Goal: Task Accomplishment & Management: Manage account settings

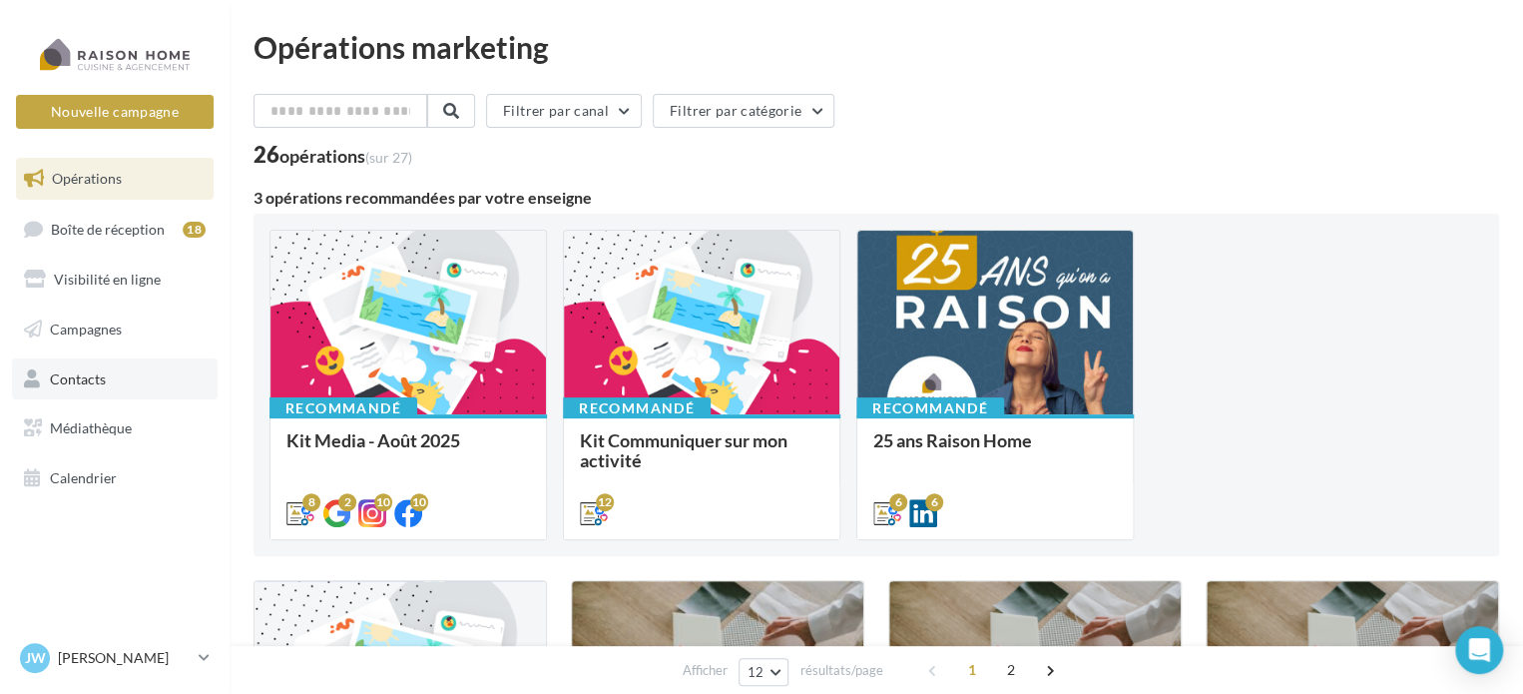
click at [100, 373] on span "Contacts" at bounding box center [78, 377] width 56 height 17
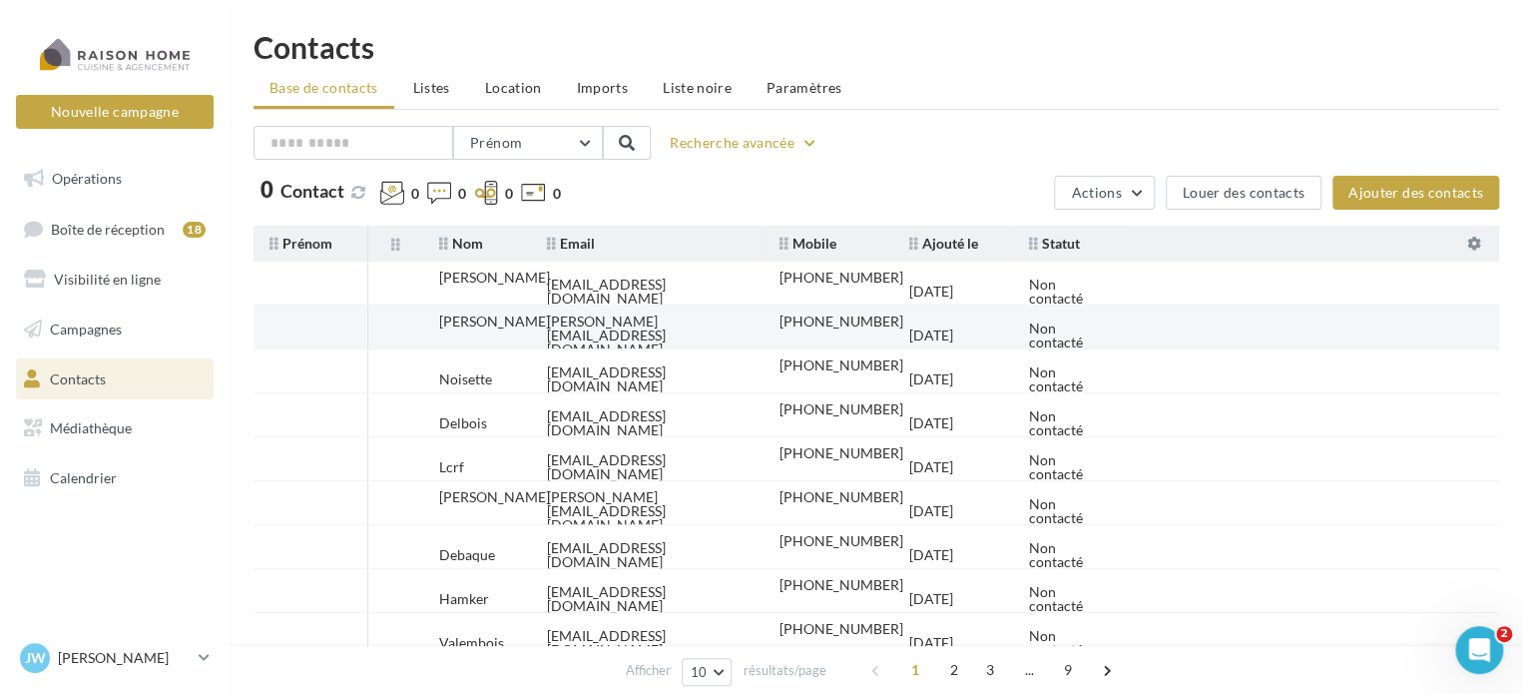
click at [1336, 327] on tr "[PERSON_NAME] [EMAIL_ADDRESS][DOMAIN_NAME] [PHONE_NUMBER] [DATE] Non contacté" at bounding box center [883, 327] width 1261 height 44
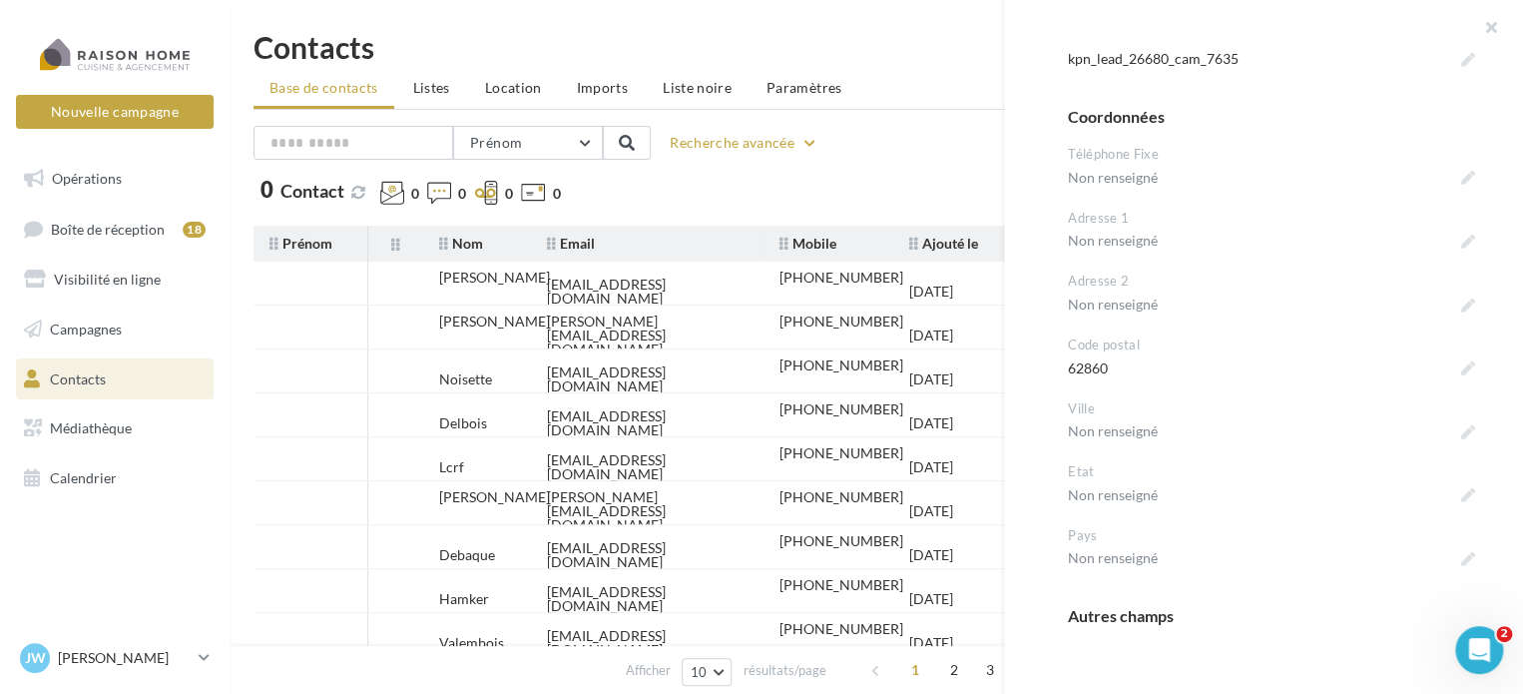
scroll to position [741, 0]
click at [1488, 22] on button "button" at bounding box center [1483, 30] width 80 height 60
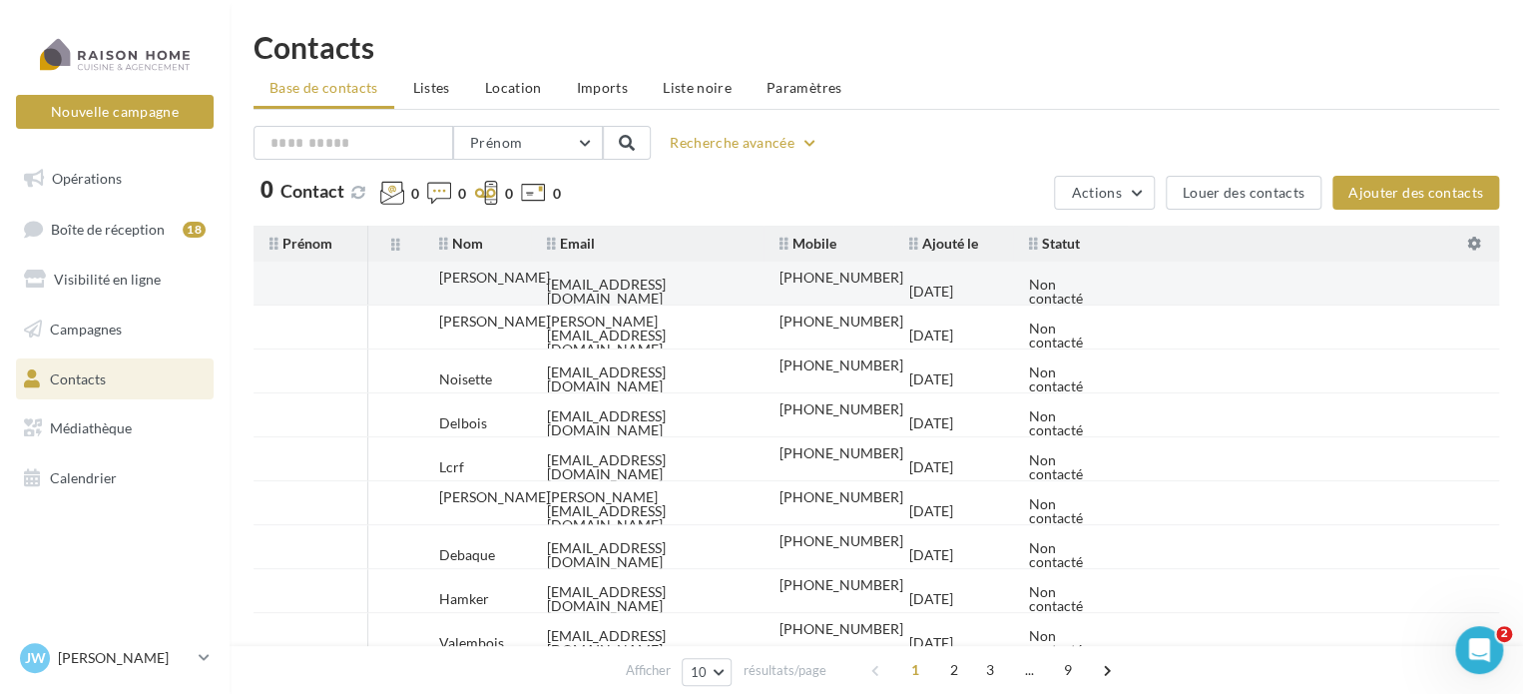
click at [1283, 298] on tr "Frey brigittecaron585@gmail.com +33641403212 26/08/2025 Non contacté" at bounding box center [883, 283] width 1261 height 44
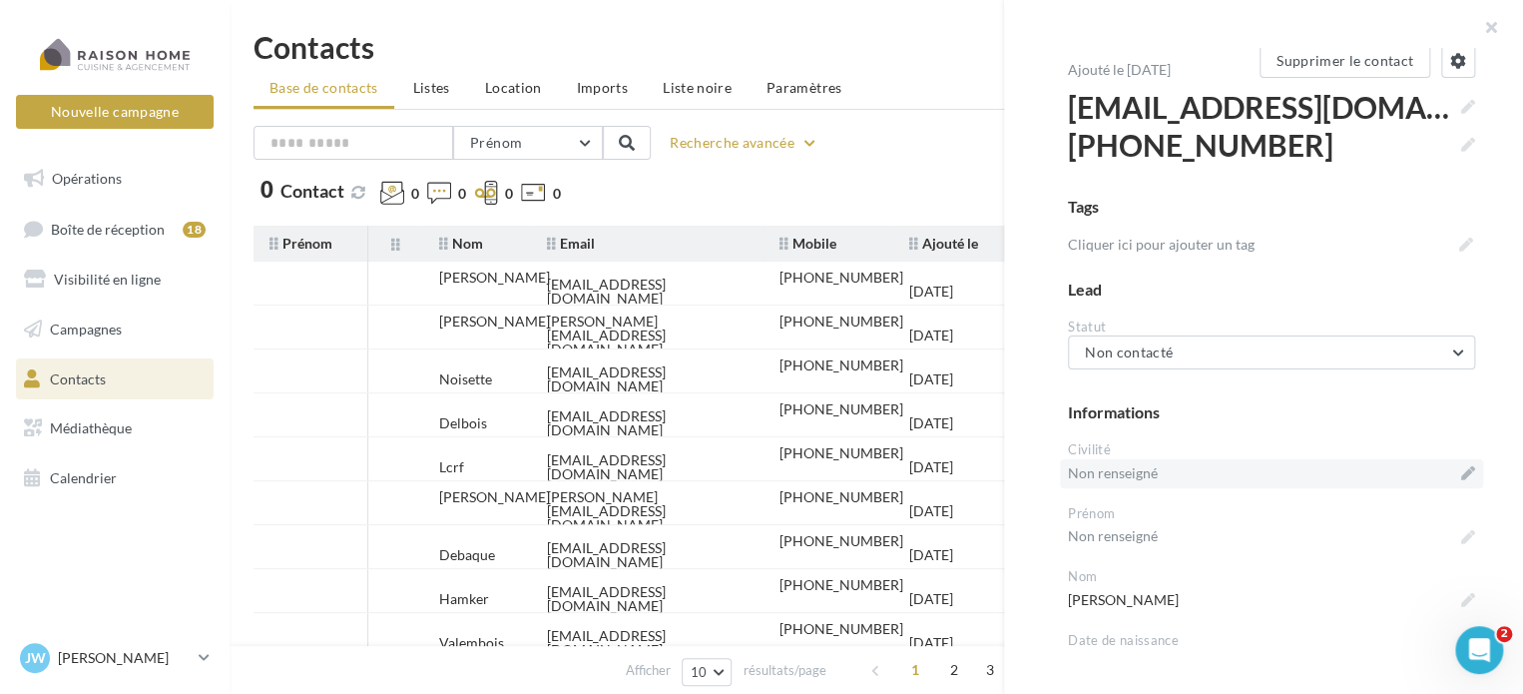
scroll to position [0, 0]
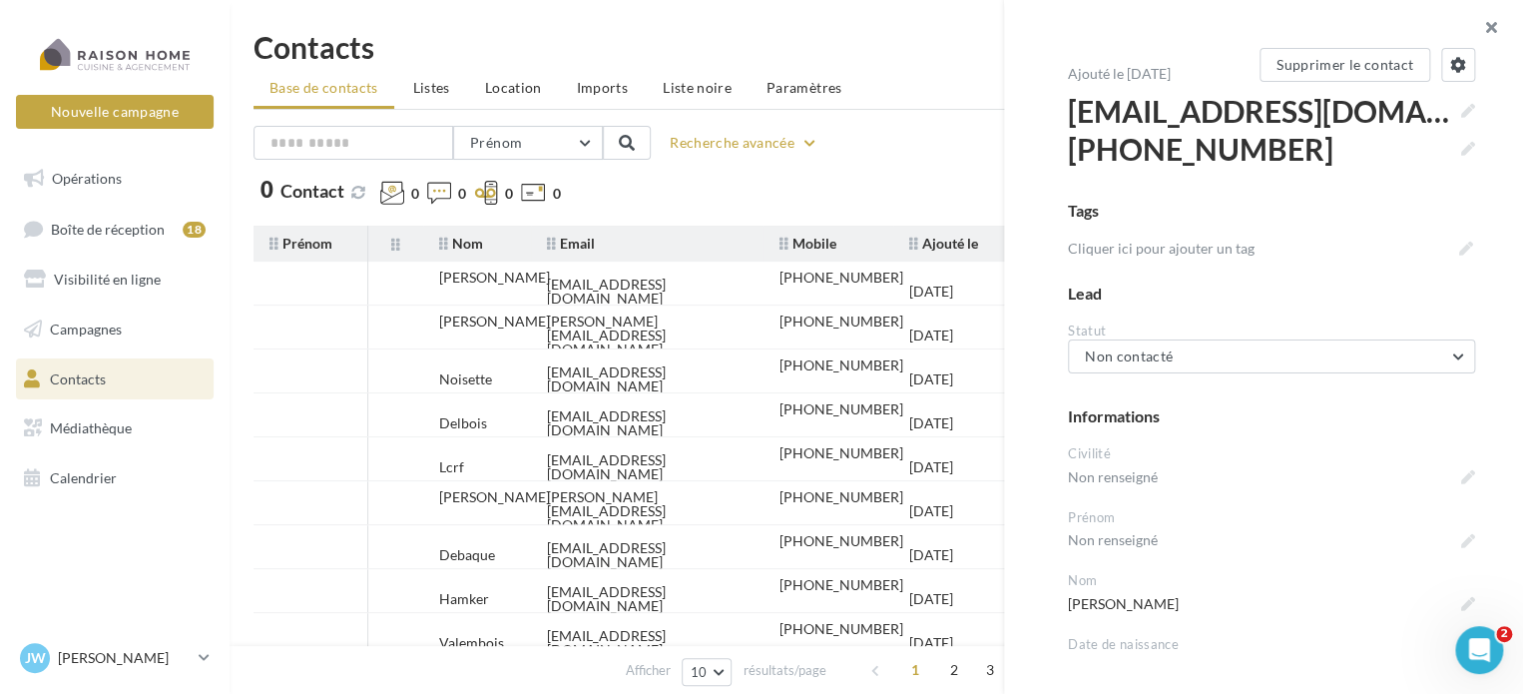
click at [1485, 21] on button "button" at bounding box center [1483, 30] width 80 height 60
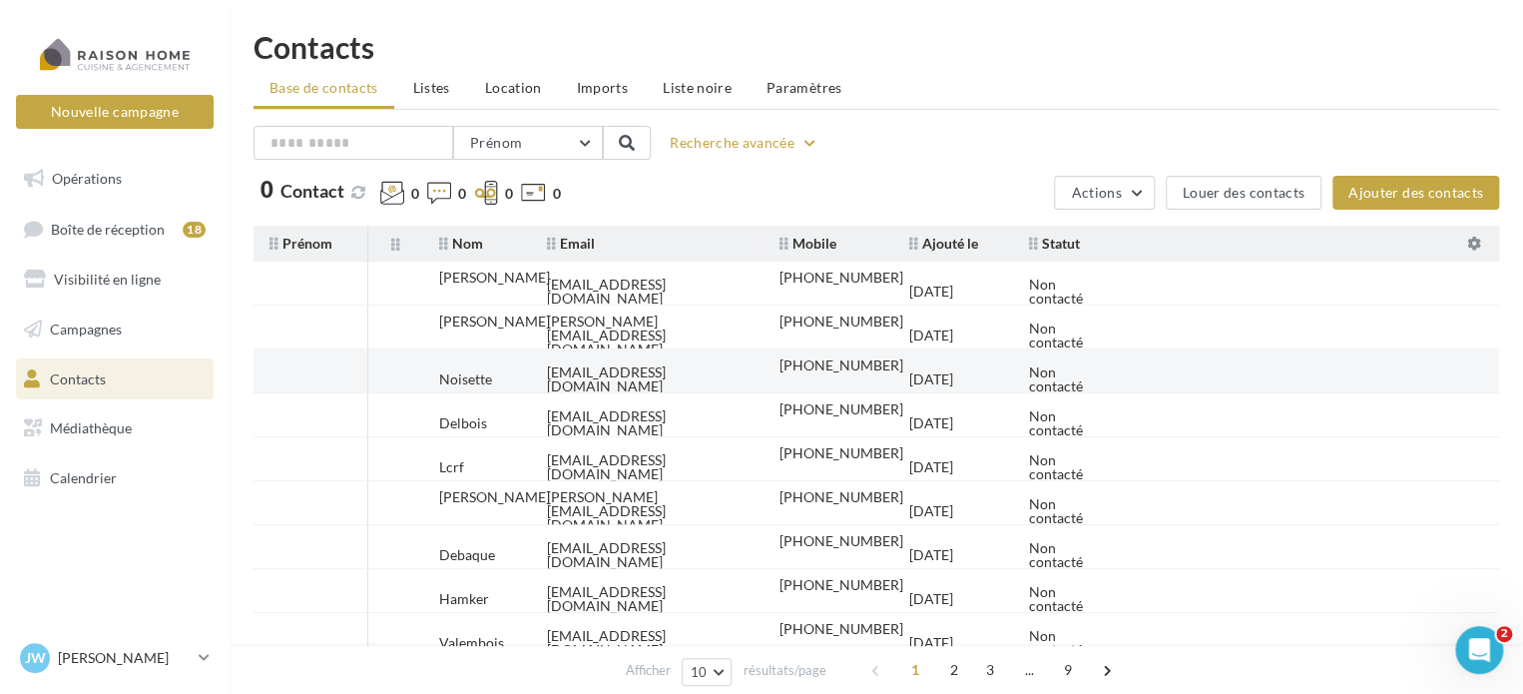
click at [1178, 371] on tr "Noisette noisettenelly@neuf.fr +33685040116 22/08/2025 Non contacté" at bounding box center [883, 371] width 1261 height 44
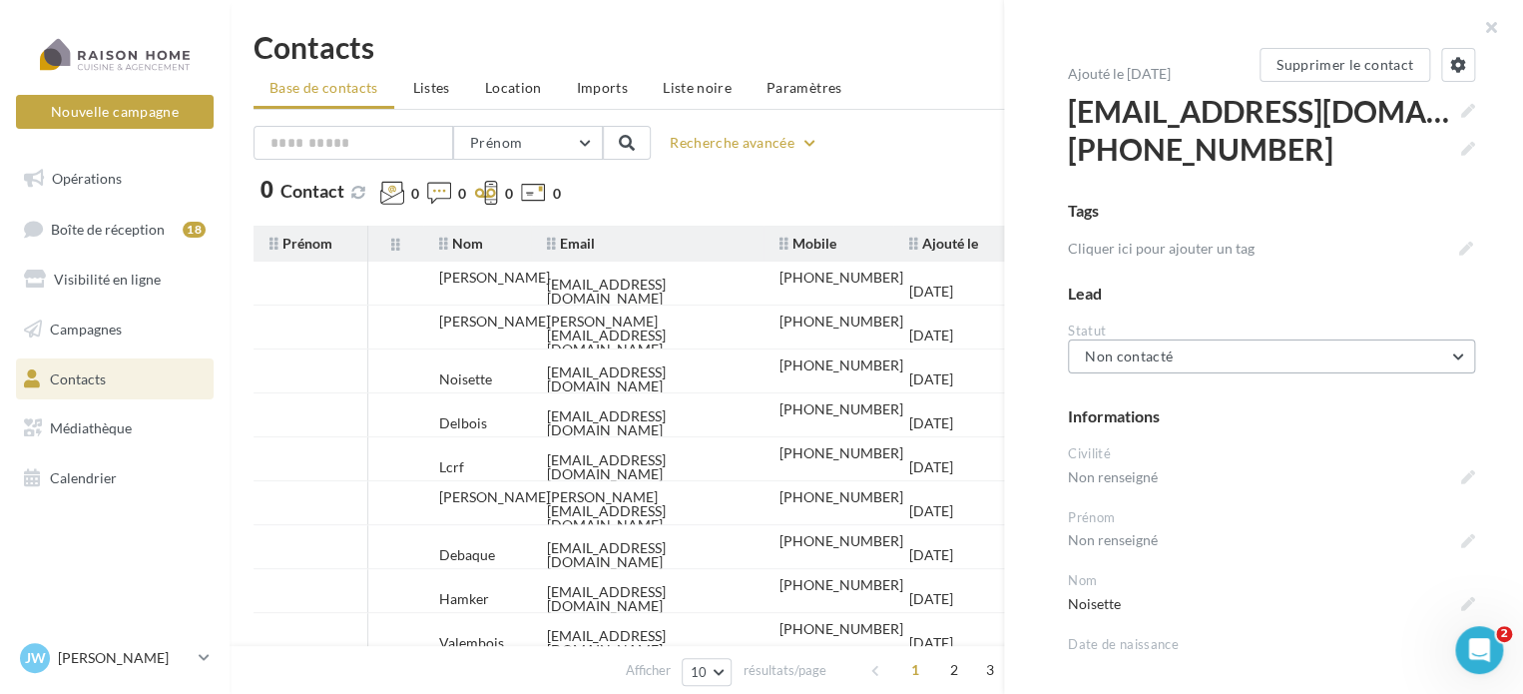
click at [1302, 346] on button "Non contacté" at bounding box center [1271, 356] width 407 height 34
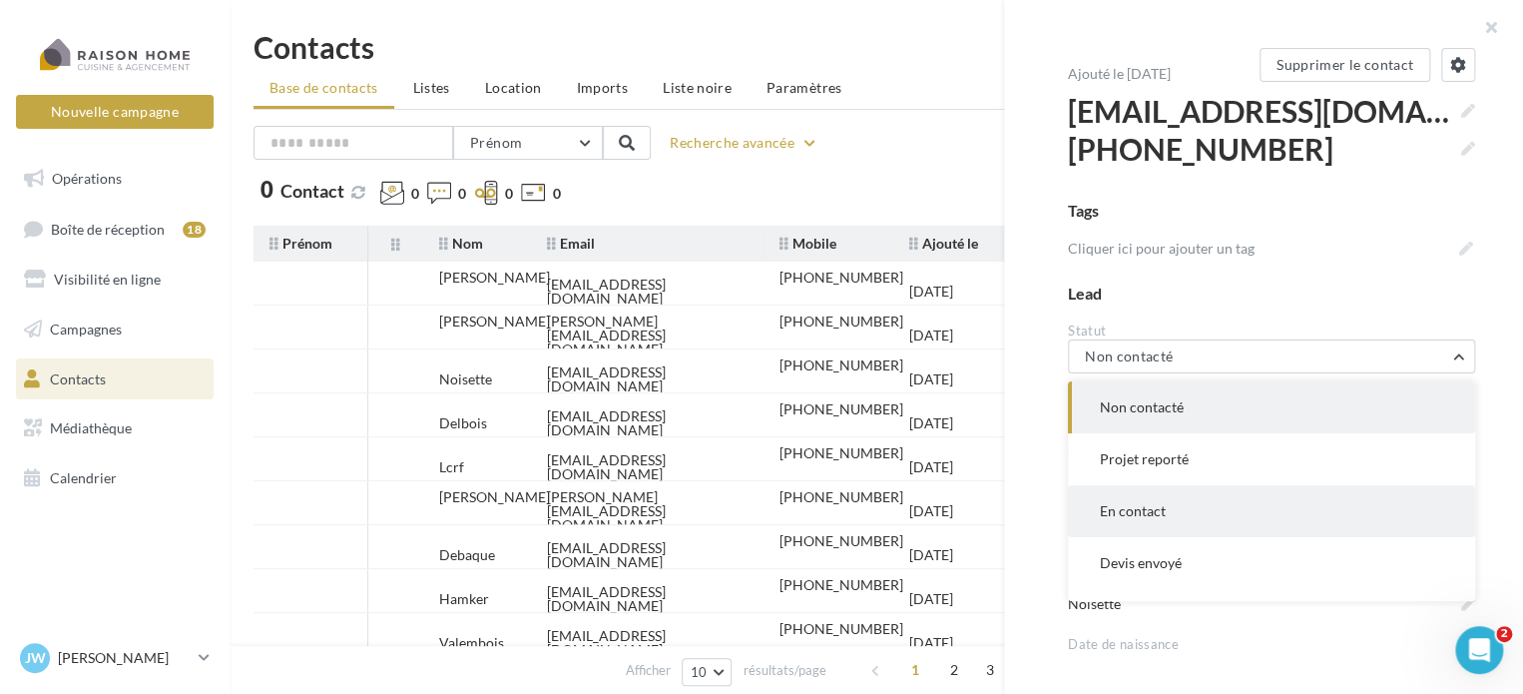
click at [1156, 518] on span "En contact" at bounding box center [1133, 510] width 66 height 17
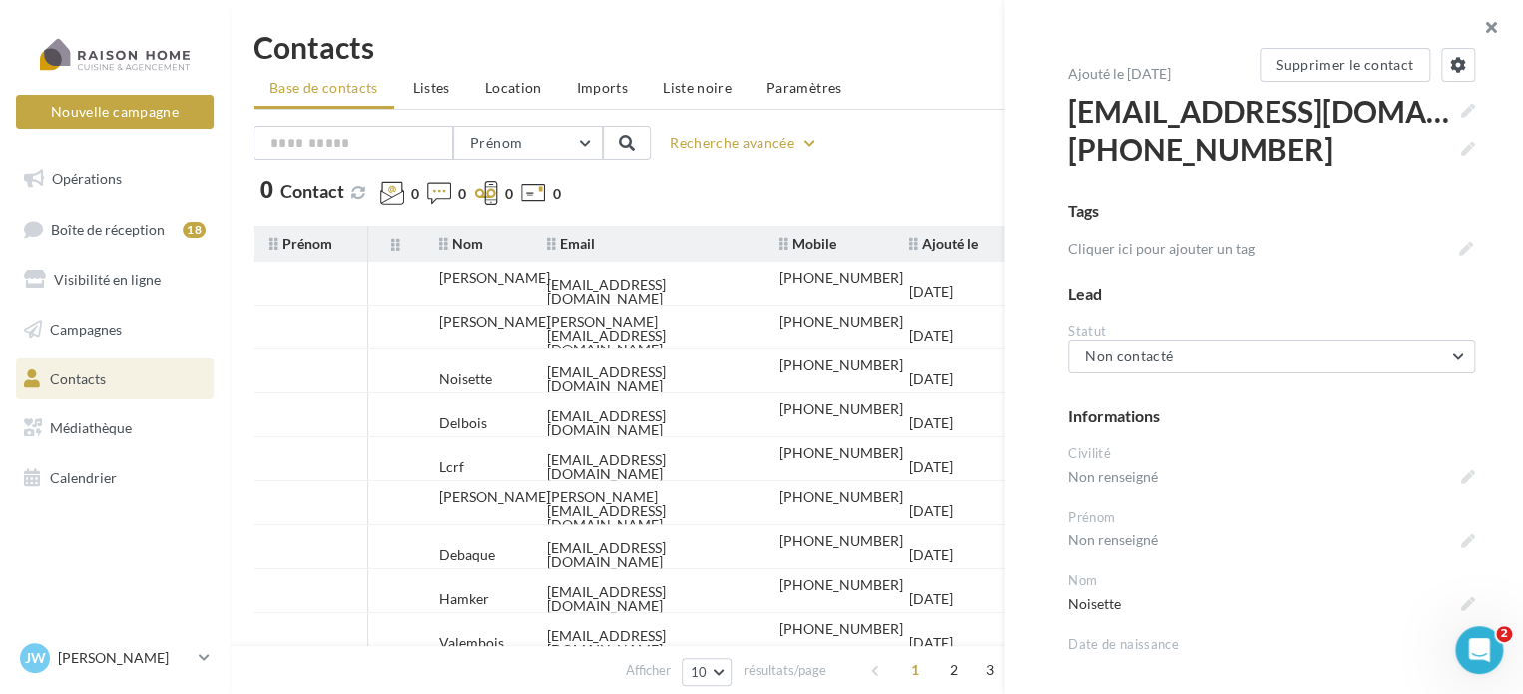
click at [1488, 23] on button "button" at bounding box center [1483, 30] width 80 height 60
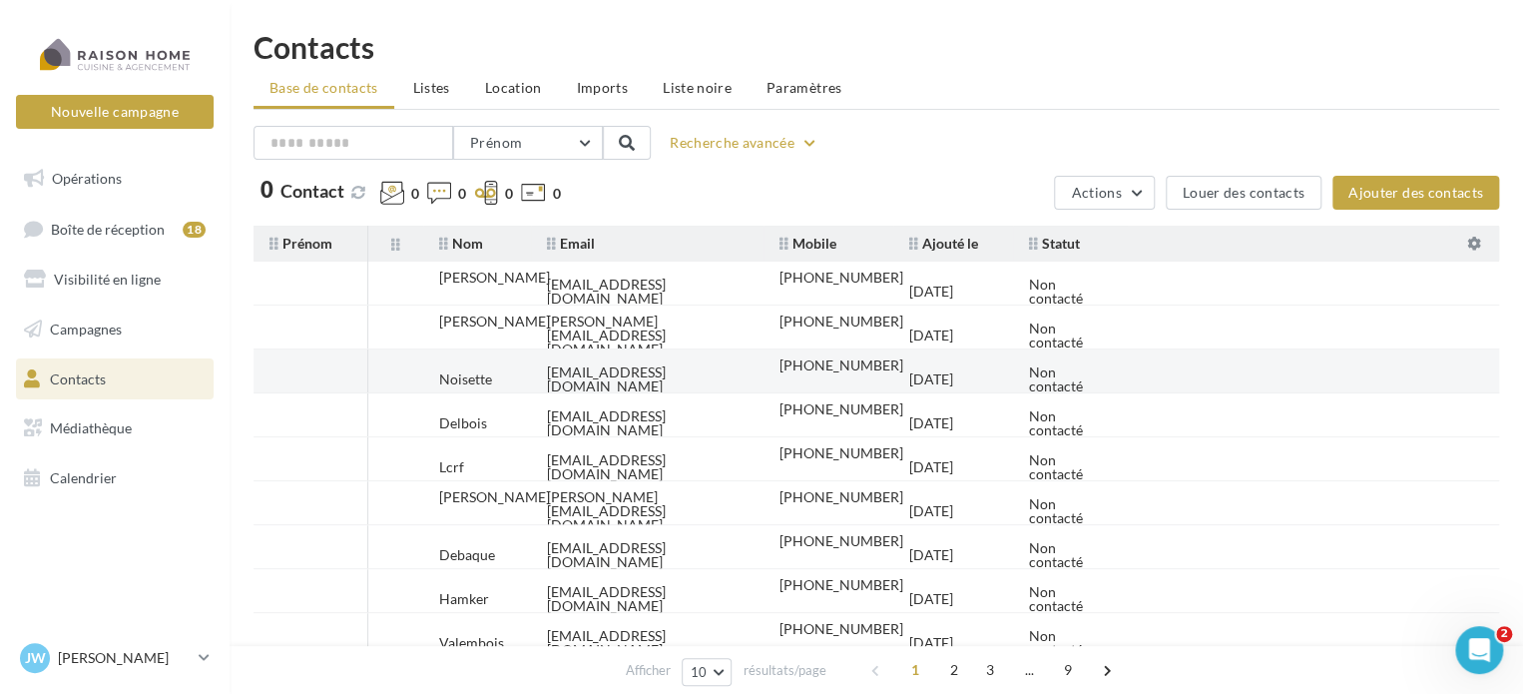
click at [1167, 368] on tr "Noisette noisettenelly@neuf.fr +33685040116 22/08/2025 Non contacté" at bounding box center [883, 371] width 1261 height 44
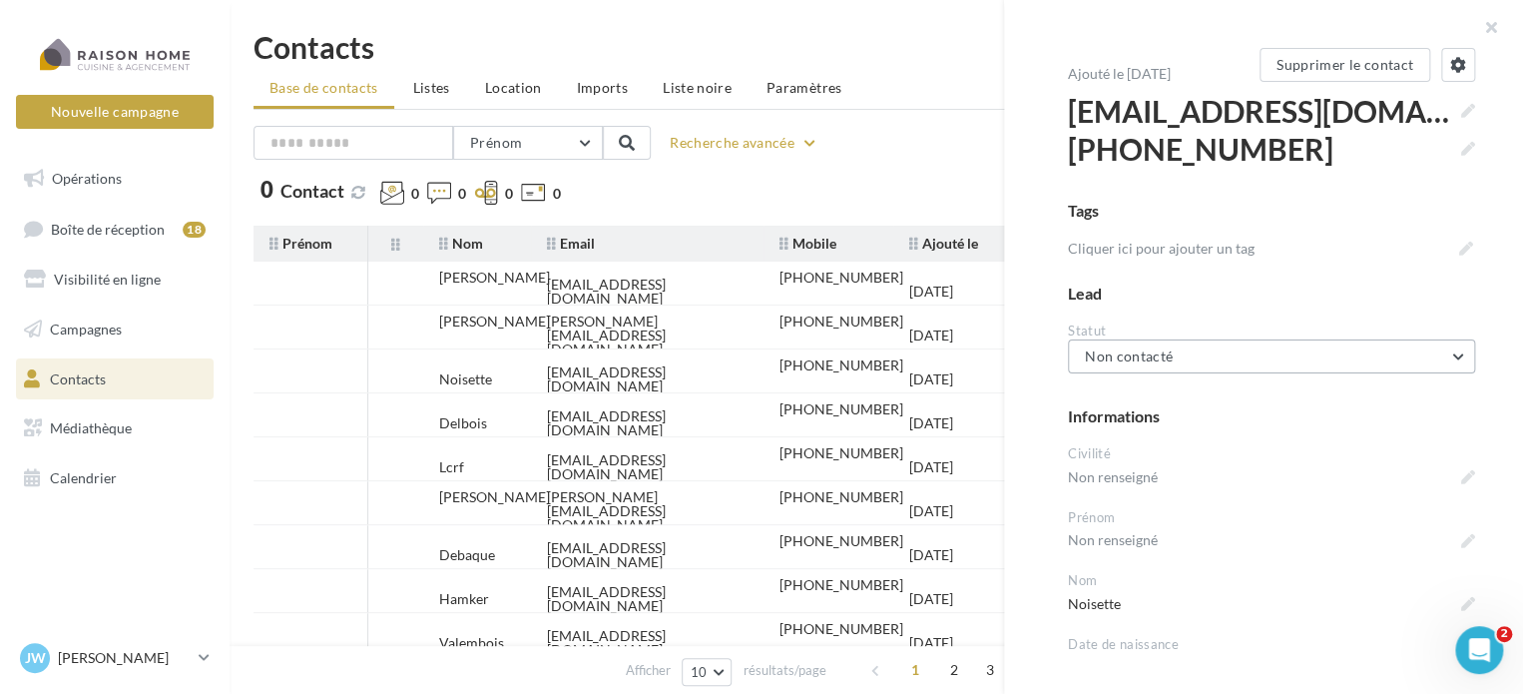
click at [1169, 368] on button "Non contacté" at bounding box center [1271, 356] width 407 height 34
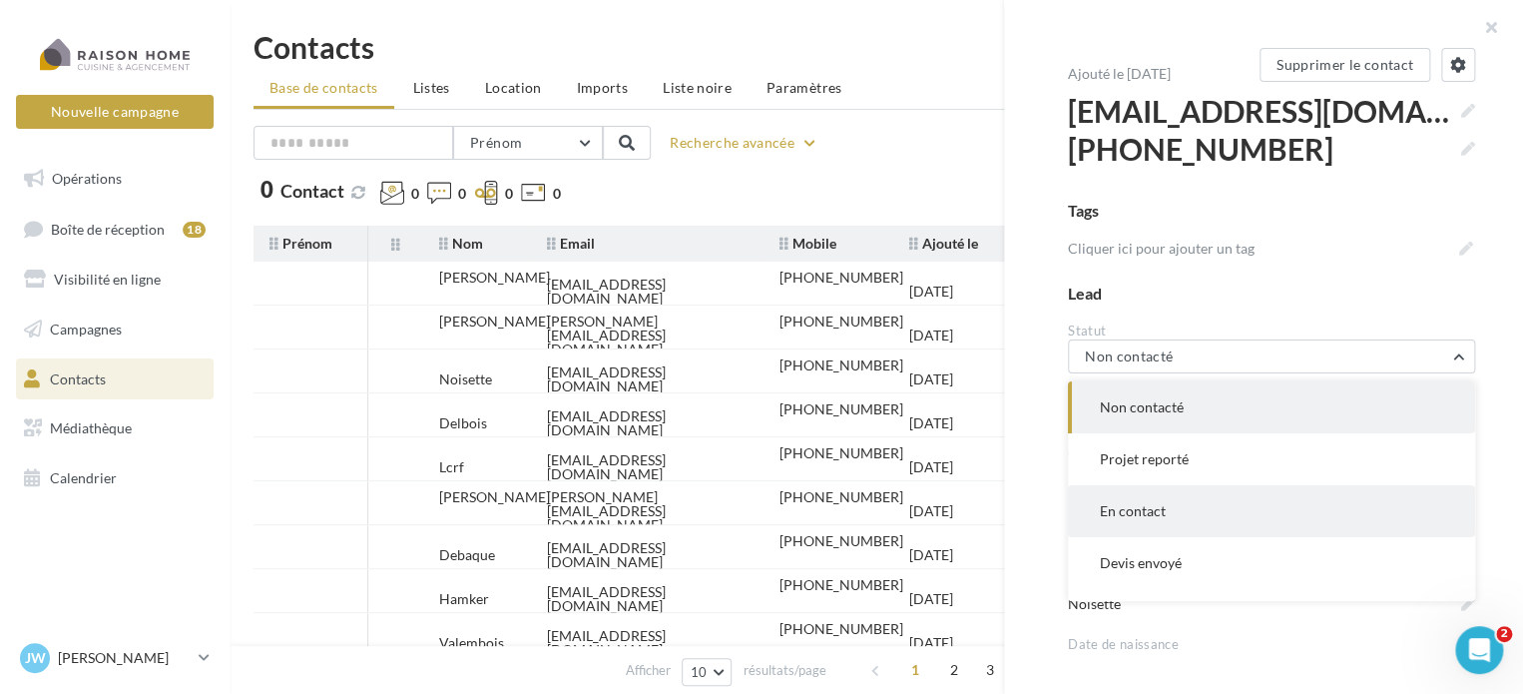
click at [1136, 502] on button "En contact" at bounding box center [1271, 511] width 407 height 52
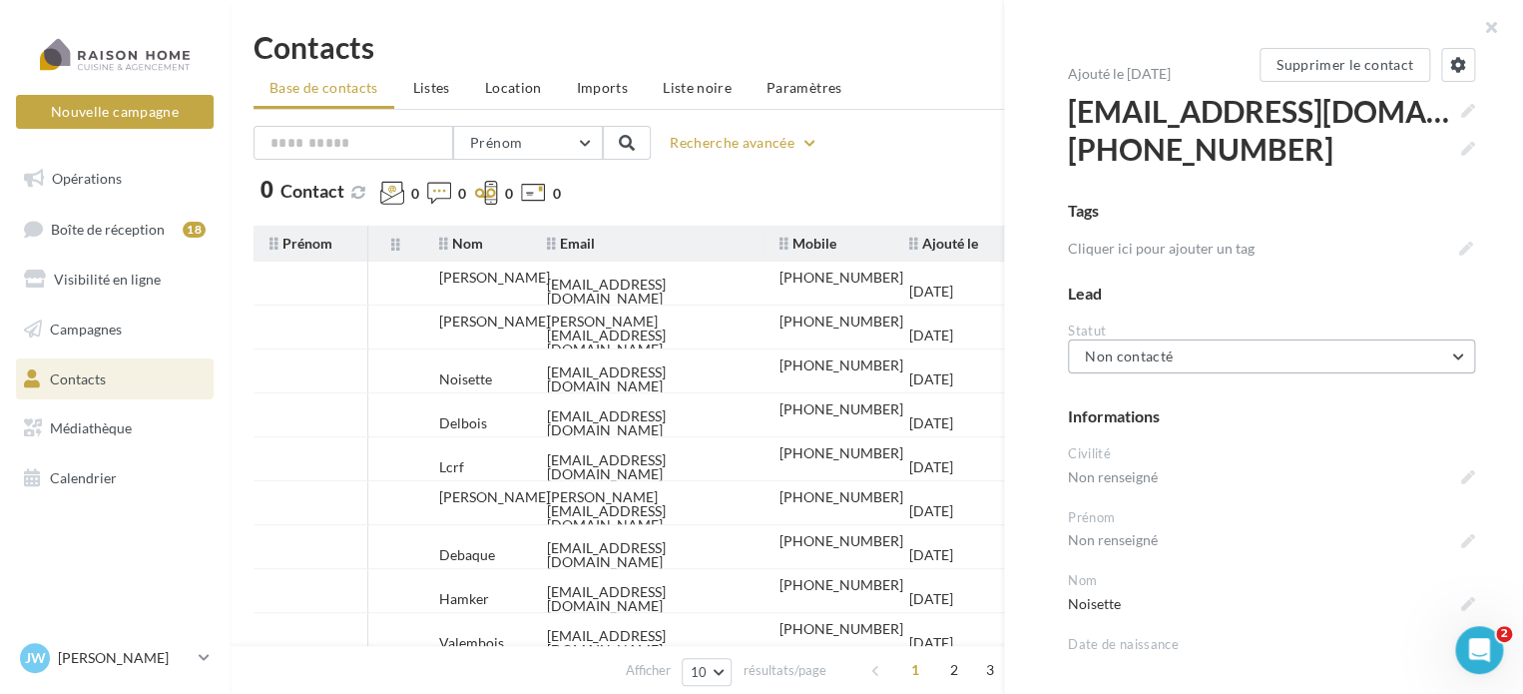
click at [1289, 347] on button "Non contacté" at bounding box center [1271, 356] width 407 height 34
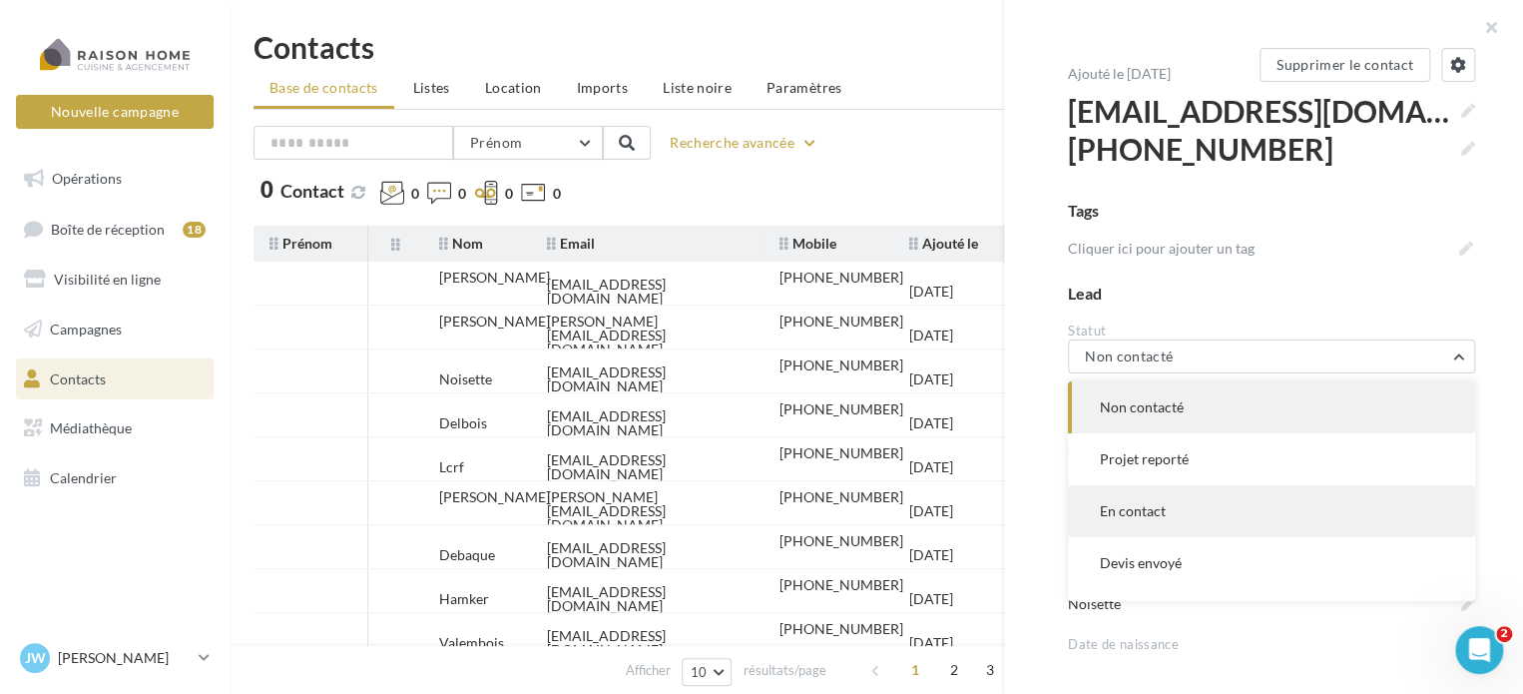
click at [1138, 502] on span "En contact" at bounding box center [1133, 510] width 66 height 17
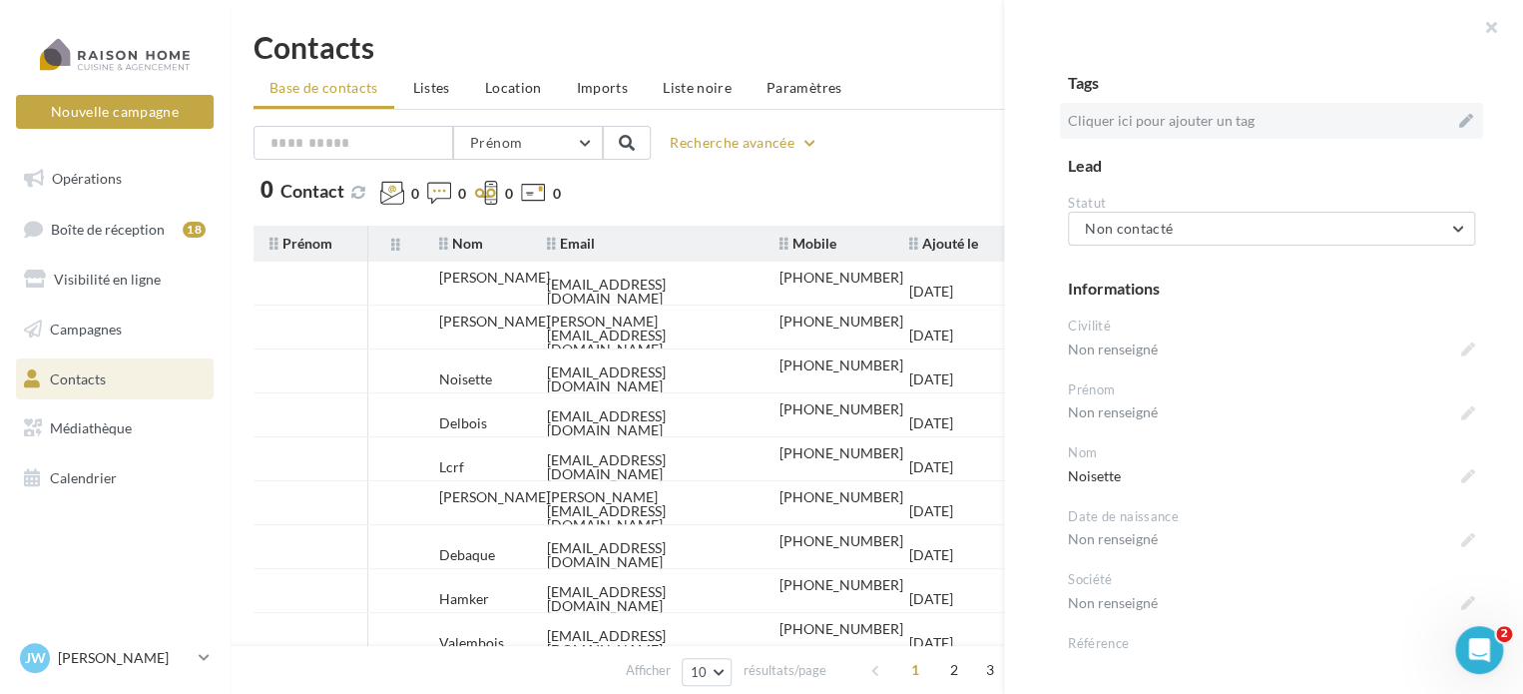
scroll to position [200, 0]
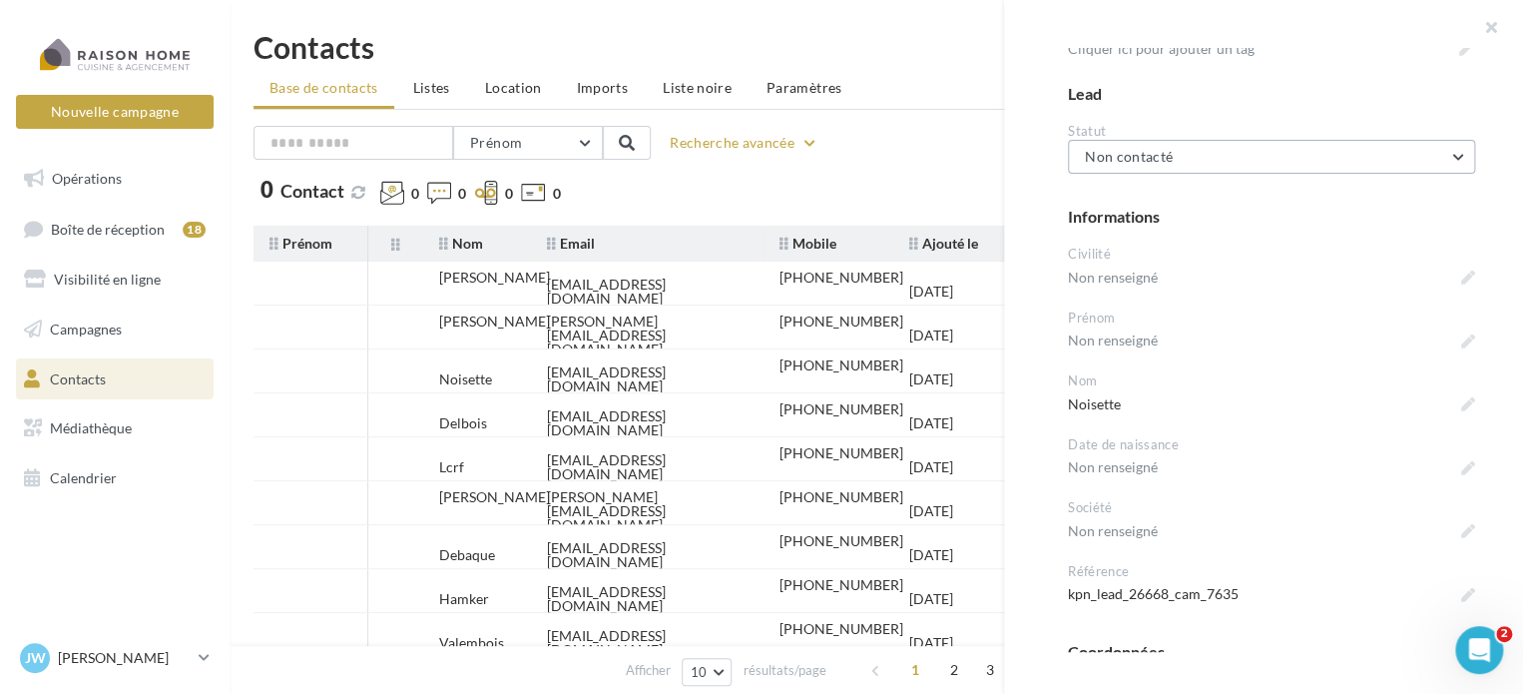
click at [1435, 159] on button "Non contacté" at bounding box center [1271, 157] width 407 height 34
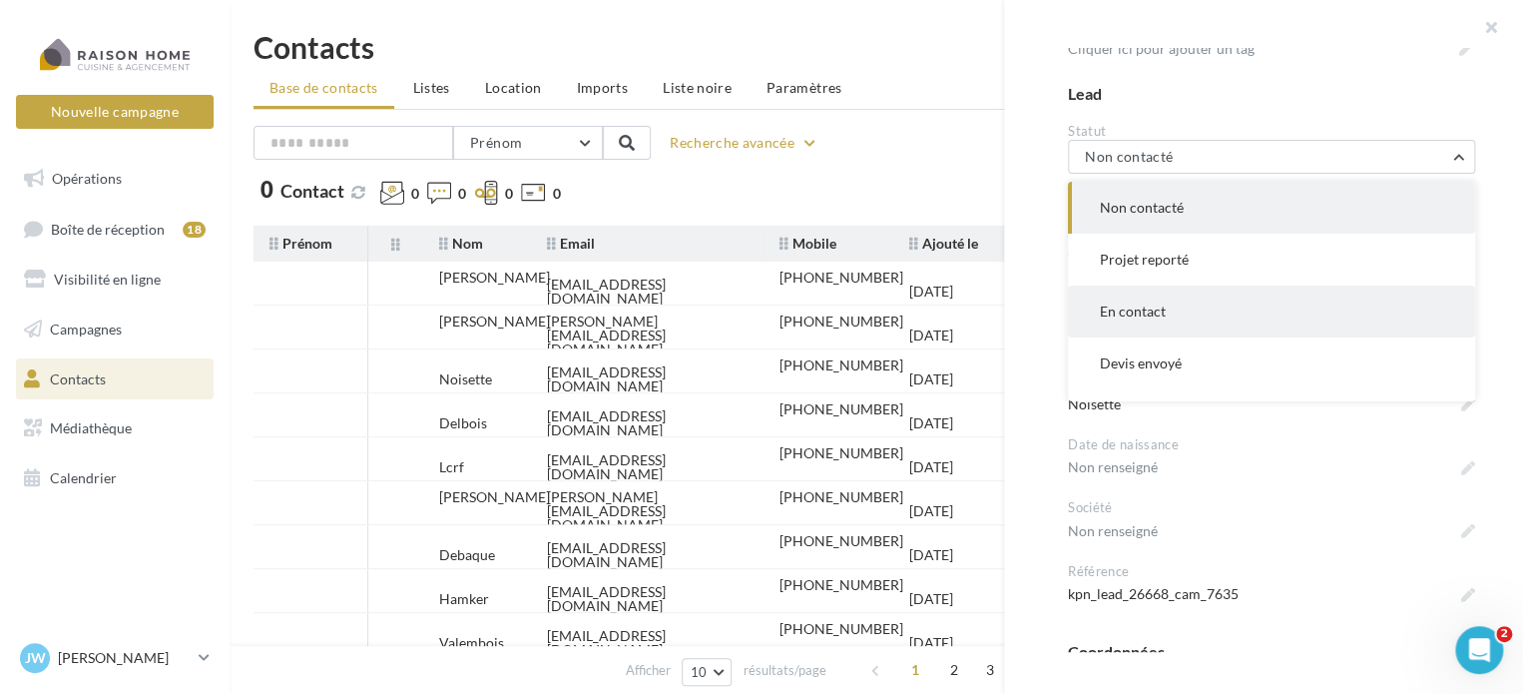
click at [1403, 320] on button "En contact" at bounding box center [1271, 311] width 407 height 52
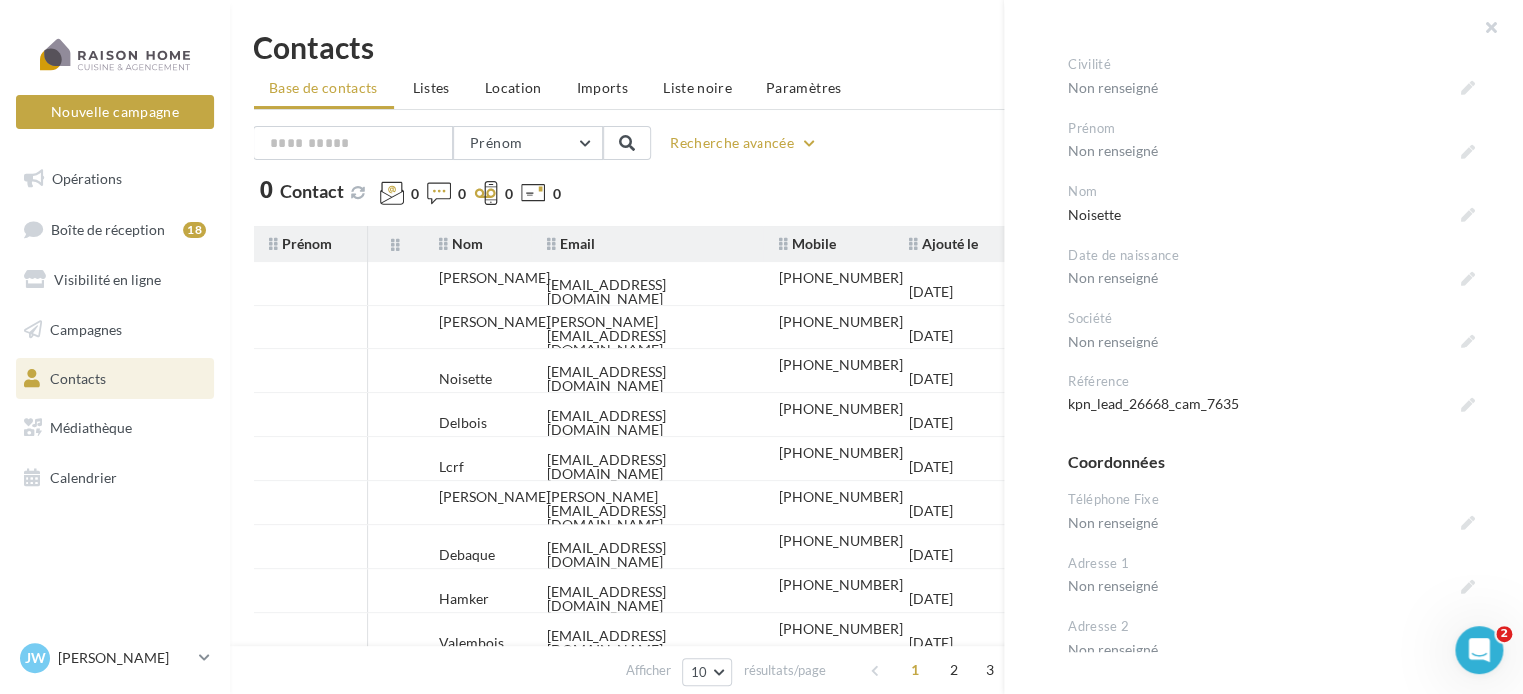
scroll to position [399, 0]
click at [1493, 27] on button "button" at bounding box center [1483, 30] width 80 height 60
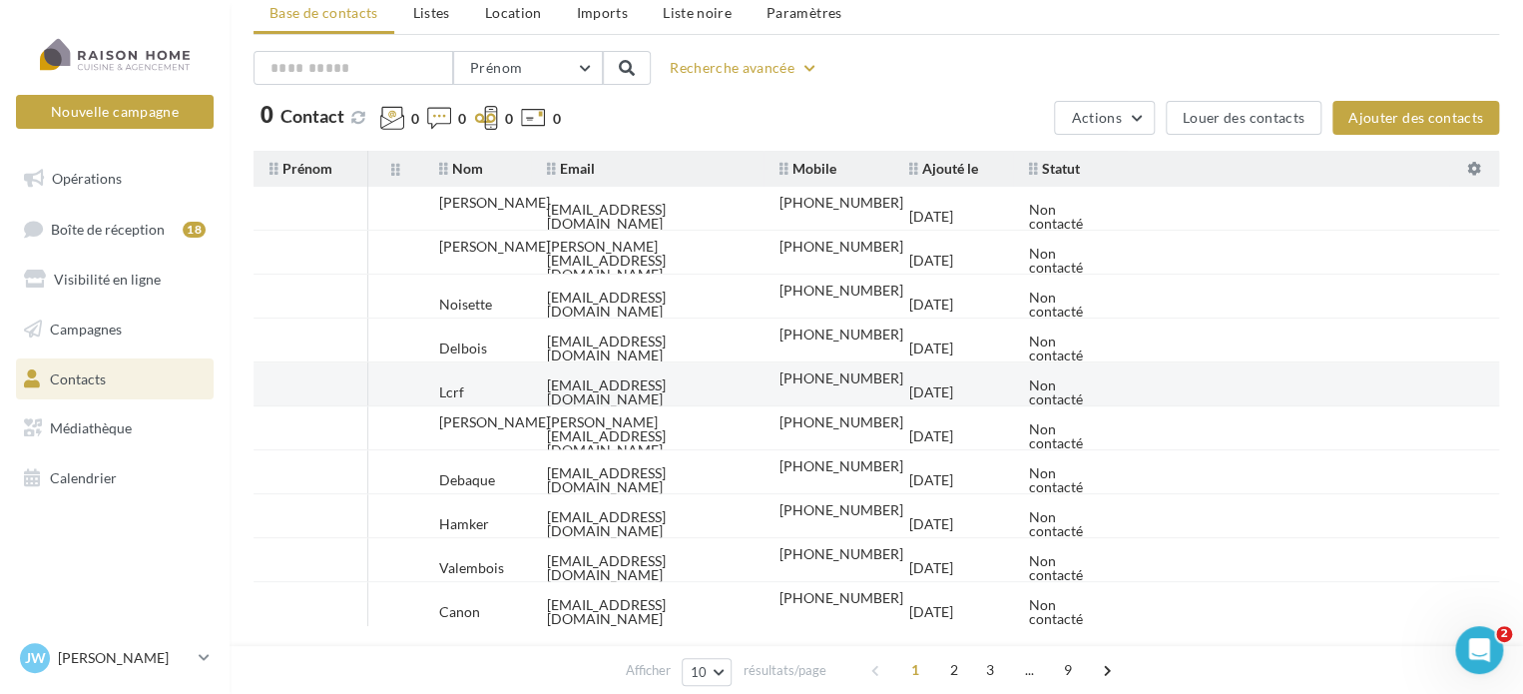
scroll to position [40, 0]
